Goal: Find contact information: Obtain details needed to contact an individual or organization

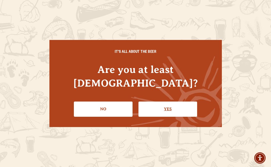
click at [166, 102] on link "Yes" at bounding box center [168, 109] width 59 height 15
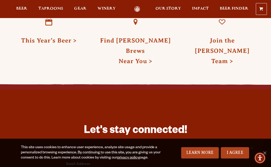
scroll to position [1355, 0]
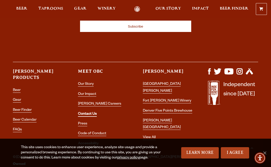
click at [80, 112] on link "Contact Us" at bounding box center [87, 114] width 19 height 5
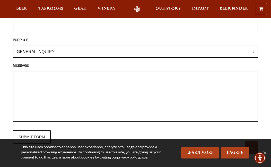
scroll to position [535, 0]
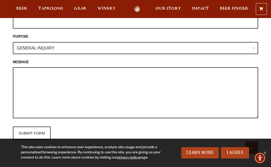
click at [85, 42] on select "GENERAL INQUIRY TAPROOM / BREWERY WINERY BOOK A TOUR MEDIA INQUIRY GEAR SHOP [P…" at bounding box center [136, 48] width 246 height 12
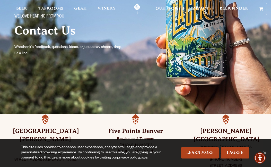
scroll to position [0, 0]
